Goal: Use online tool/utility: Utilize a website feature to perform a specific function

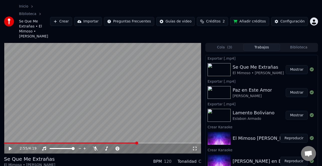
scroll to position [19, 0]
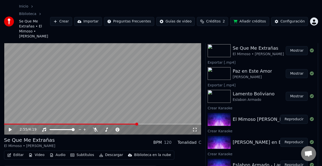
click at [294, 69] on button "Mostrar" at bounding box center [296, 73] width 22 height 9
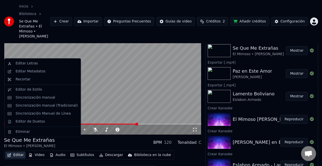
click at [17, 152] on button "Editar" at bounding box center [15, 155] width 20 height 7
click at [46, 107] on div "Sincronización manual (Tradicional)" at bounding box center [47, 105] width 62 height 5
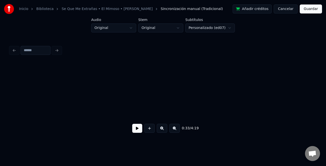
scroll to position [0, 2118]
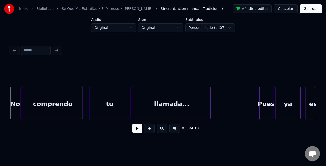
click at [289, 9] on button "Cancelar" at bounding box center [285, 9] width 24 height 9
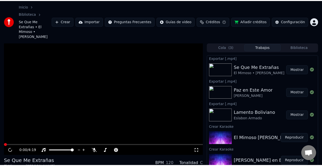
scroll to position [17, 0]
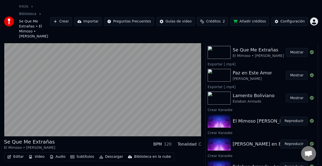
drag, startPoint x: 297, startPoint y: 63, endPoint x: 289, endPoint y: 70, distance: 10.8
click at [289, 70] on div "Paz en Este Amor [PERSON_NAME]" at bounding box center [261, 75] width 112 height 17
click at [296, 140] on button "Reproducir" at bounding box center [294, 144] width 28 height 9
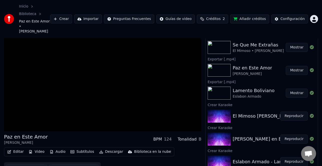
scroll to position [12, 0]
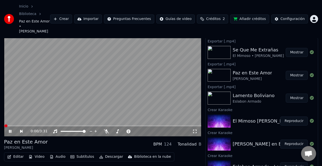
click at [10, 130] on icon at bounding box center [10, 131] width 3 height 3
click at [19, 154] on button "Editar" at bounding box center [15, 157] width 20 height 7
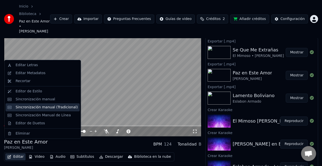
click at [45, 108] on div "Sincronización manual (Tradicional)" at bounding box center [47, 107] width 62 height 5
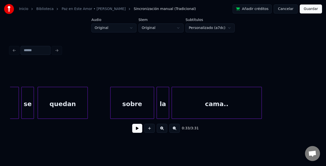
scroll to position [0, 4844]
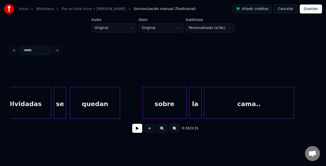
click at [96, 107] on div "quedan" at bounding box center [95, 104] width 50 height 34
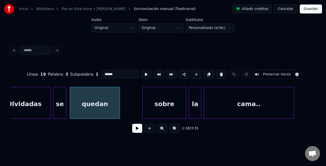
click at [140, 130] on button at bounding box center [137, 128] width 10 height 9
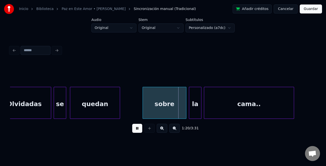
click at [140, 130] on button at bounding box center [137, 128] width 10 height 9
